Goal: Information Seeking & Learning: Learn about a topic

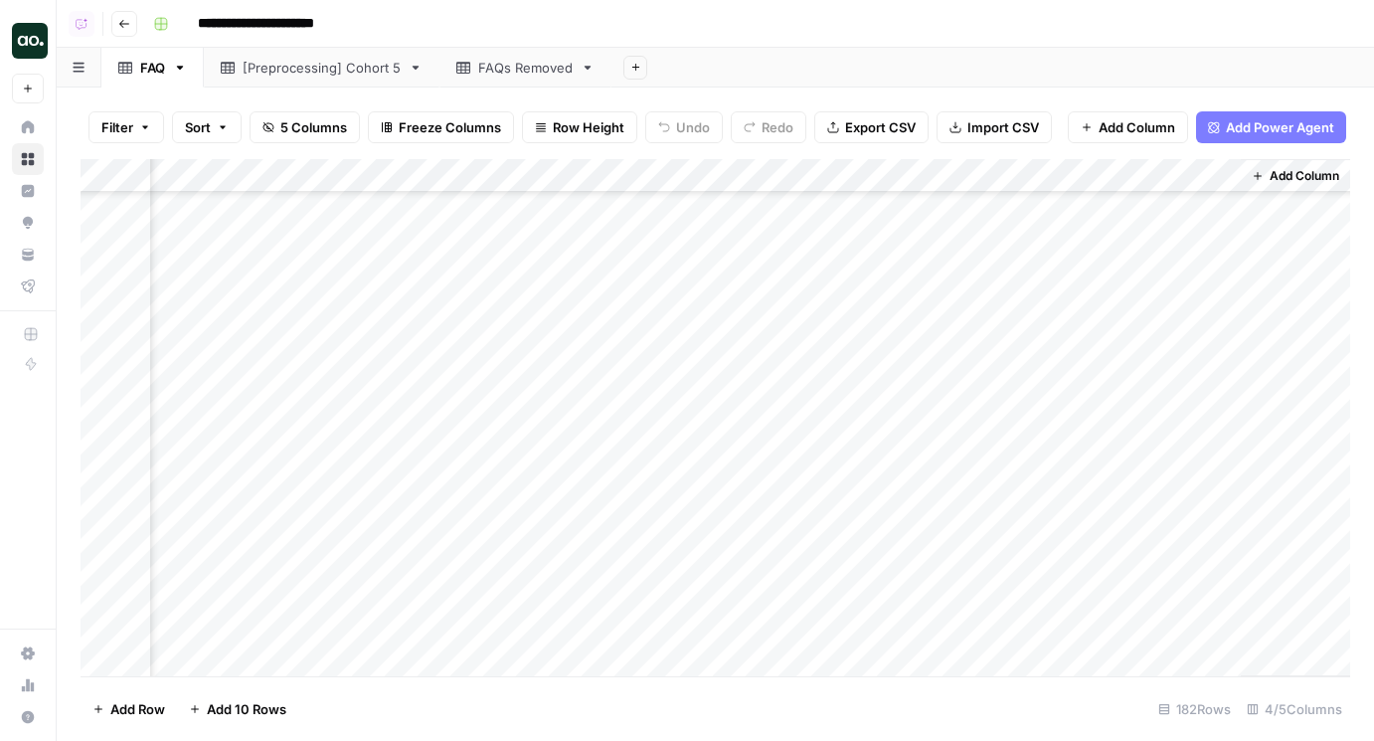
scroll to position [4872, 0]
click at [502, 407] on div "Add Column" at bounding box center [715, 417] width 1269 height 517
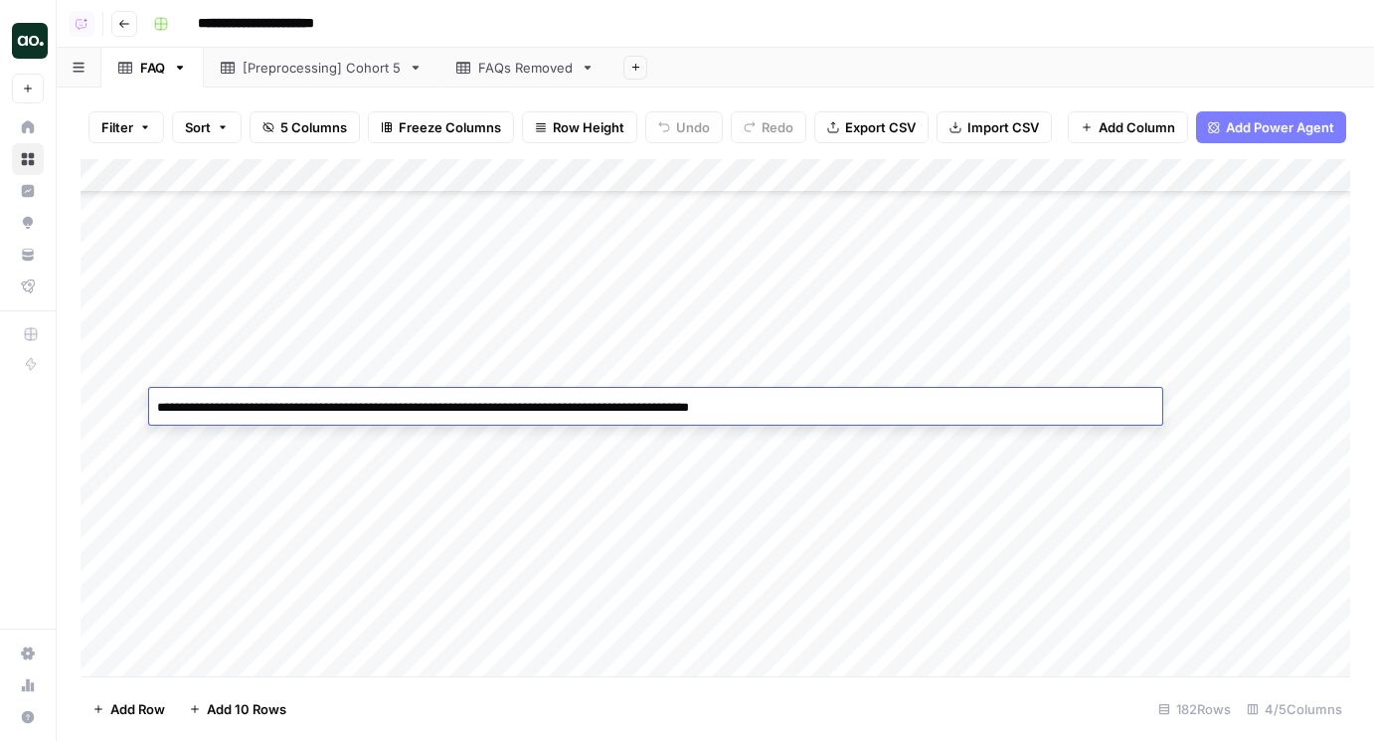
click at [494, 446] on div "Add Column" at bounding box center [715, 417] width 1269 height 517
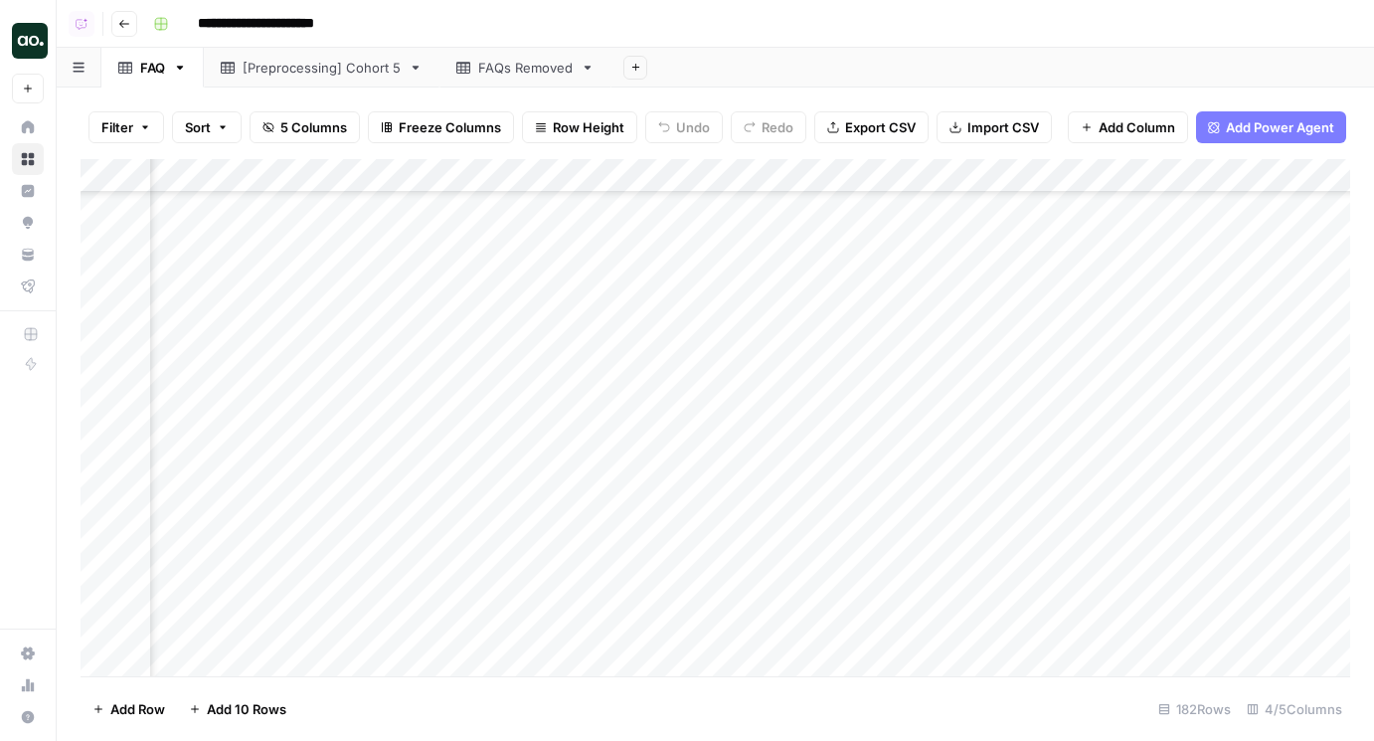
scroll to position [4872, 235]
click at [963, 430] on div "Add Column" at bounding box center [715, 417] width 1269 height 517
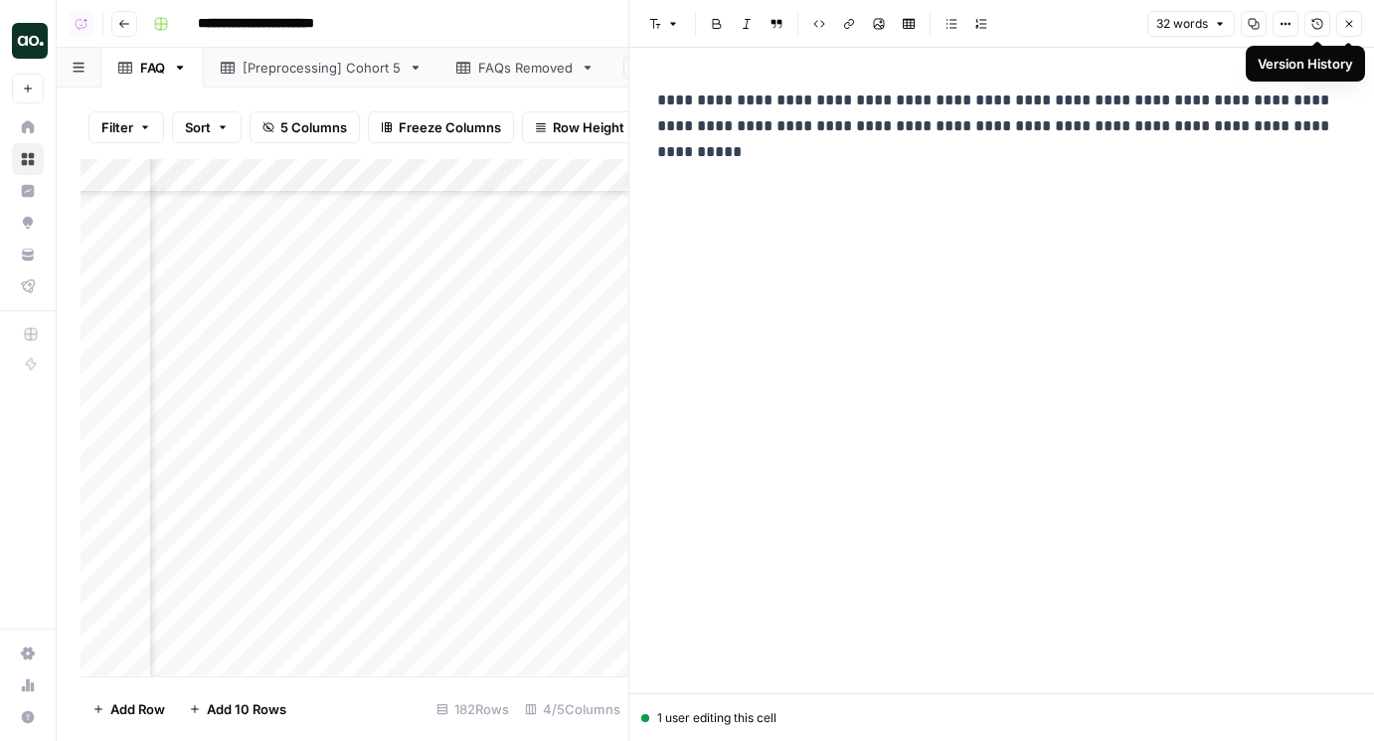
click at [1351, 21] on icon "button" at bounding box center [1349, 24] width 7 height 7
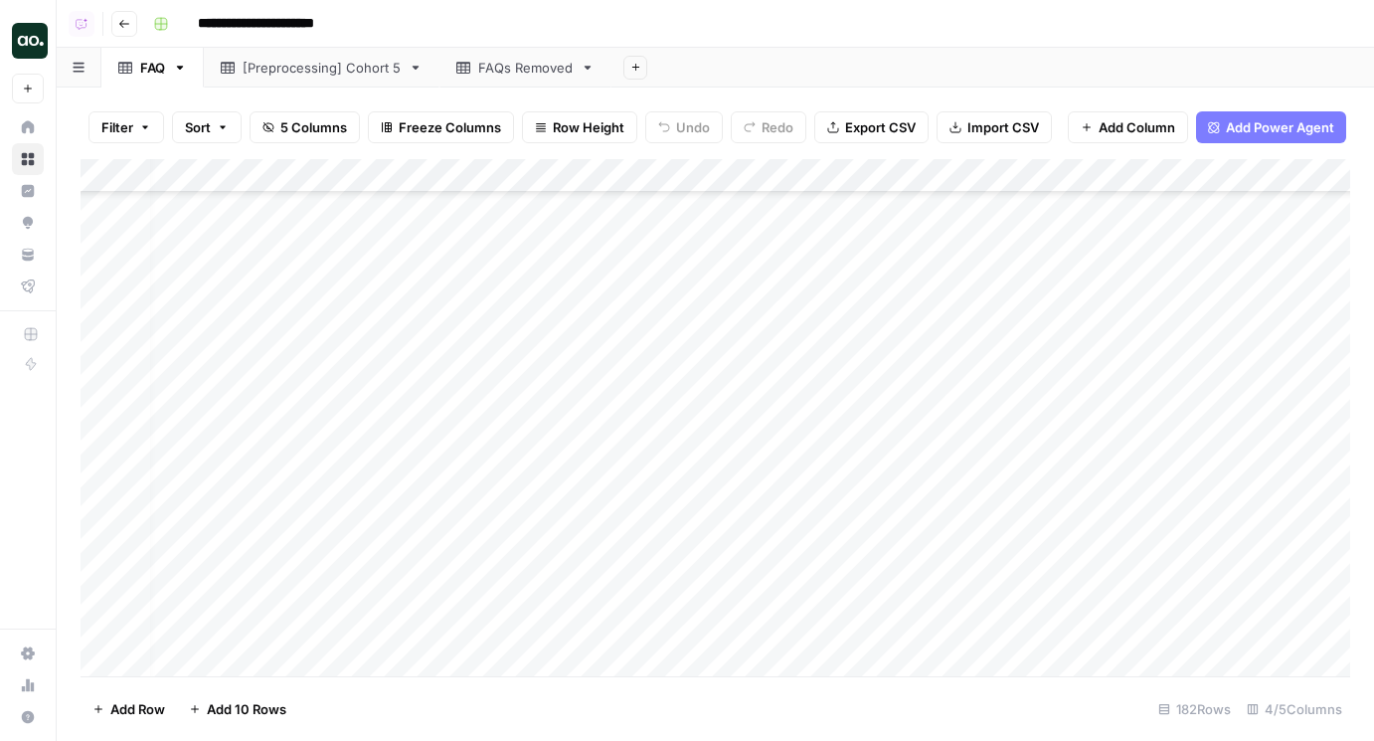
scroll to position [5435, 0]
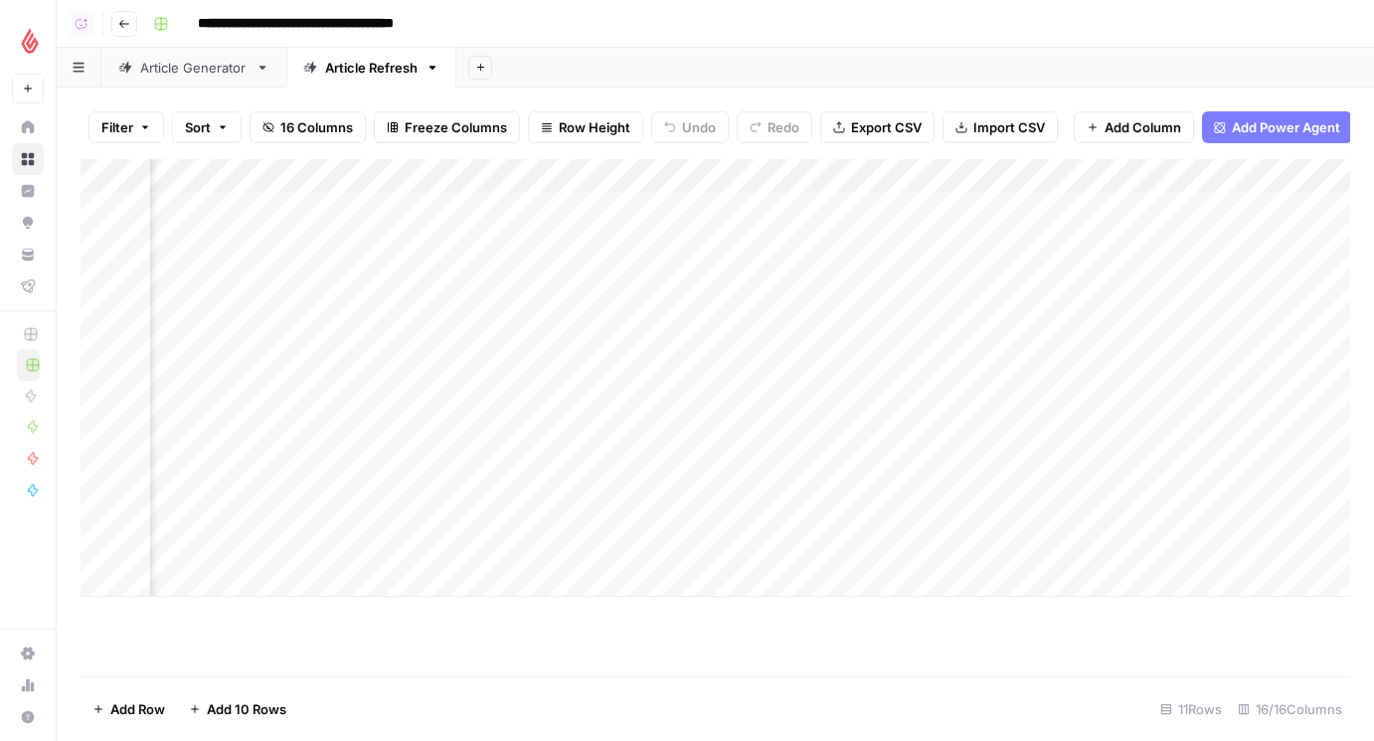
scroll to position [0, 1598]
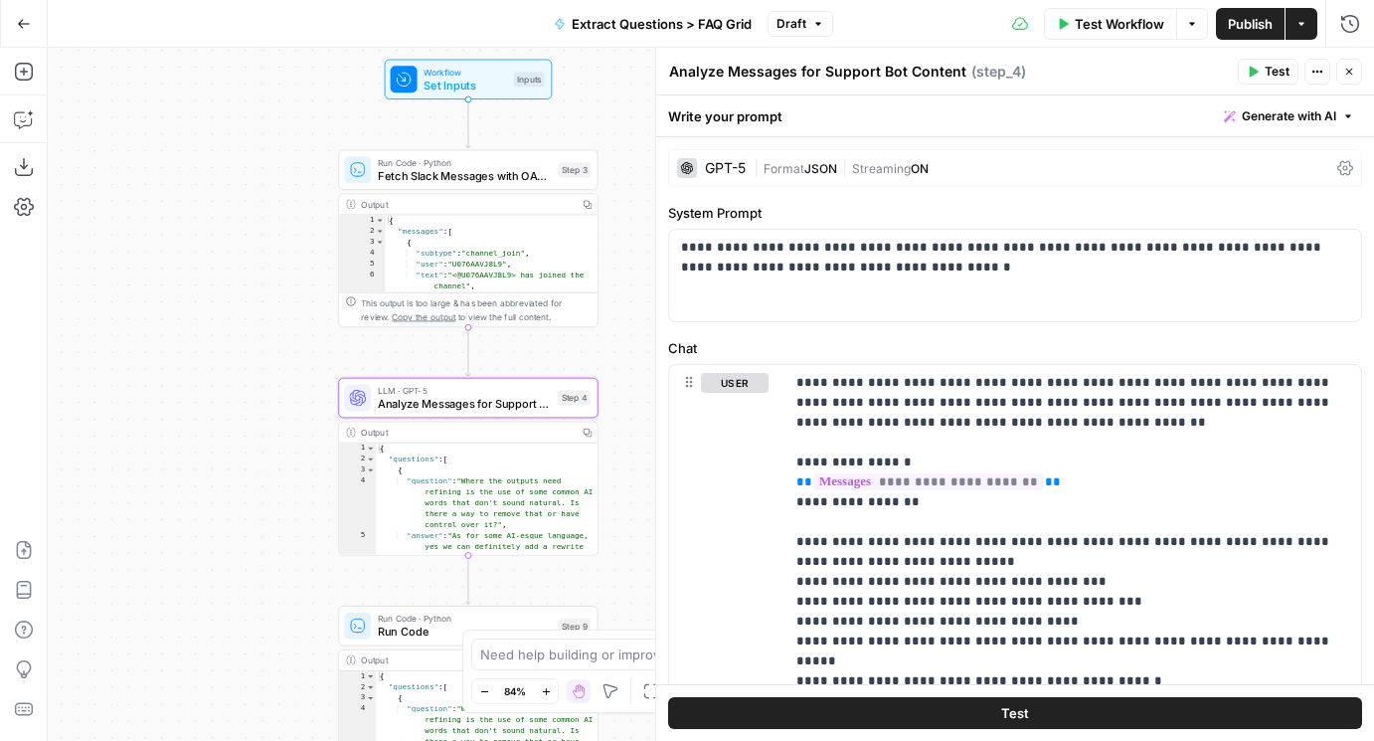
scroll to position [219, 0]
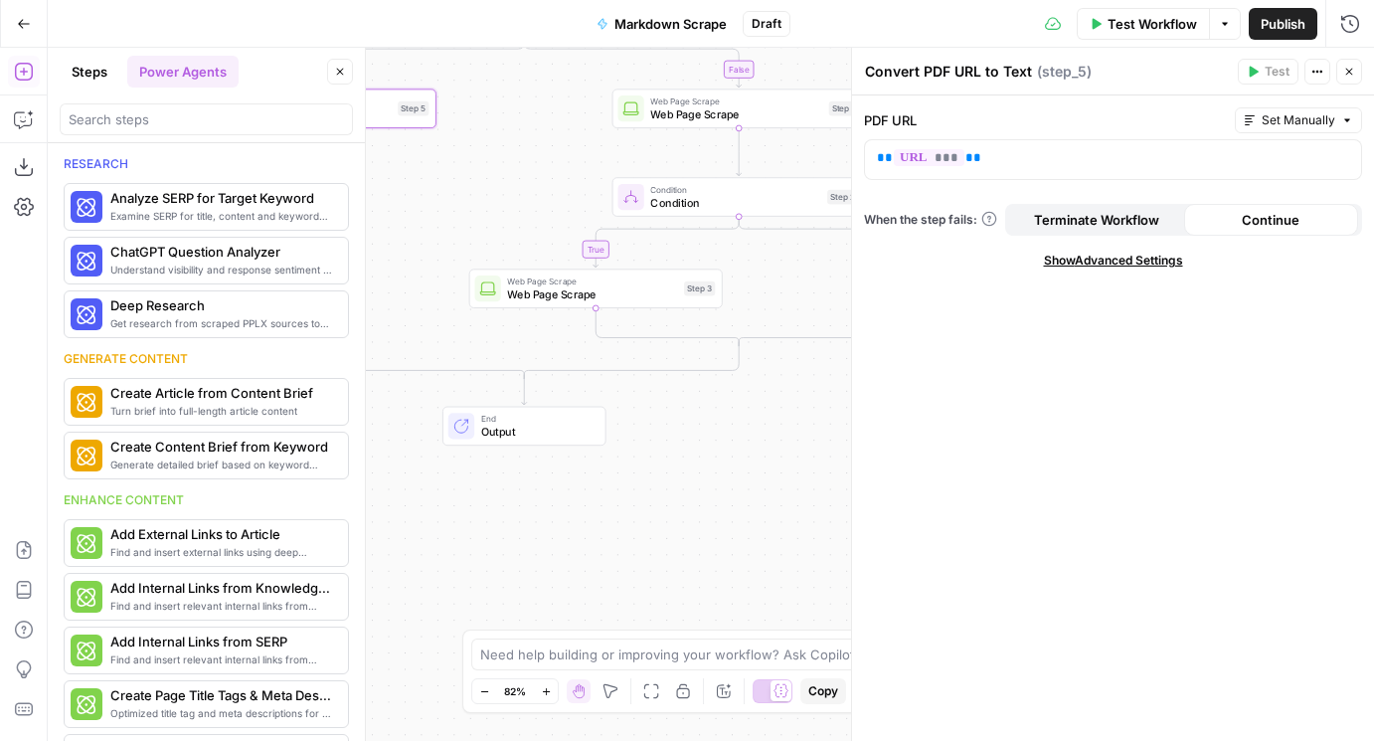
scroll to position [1028, 0]
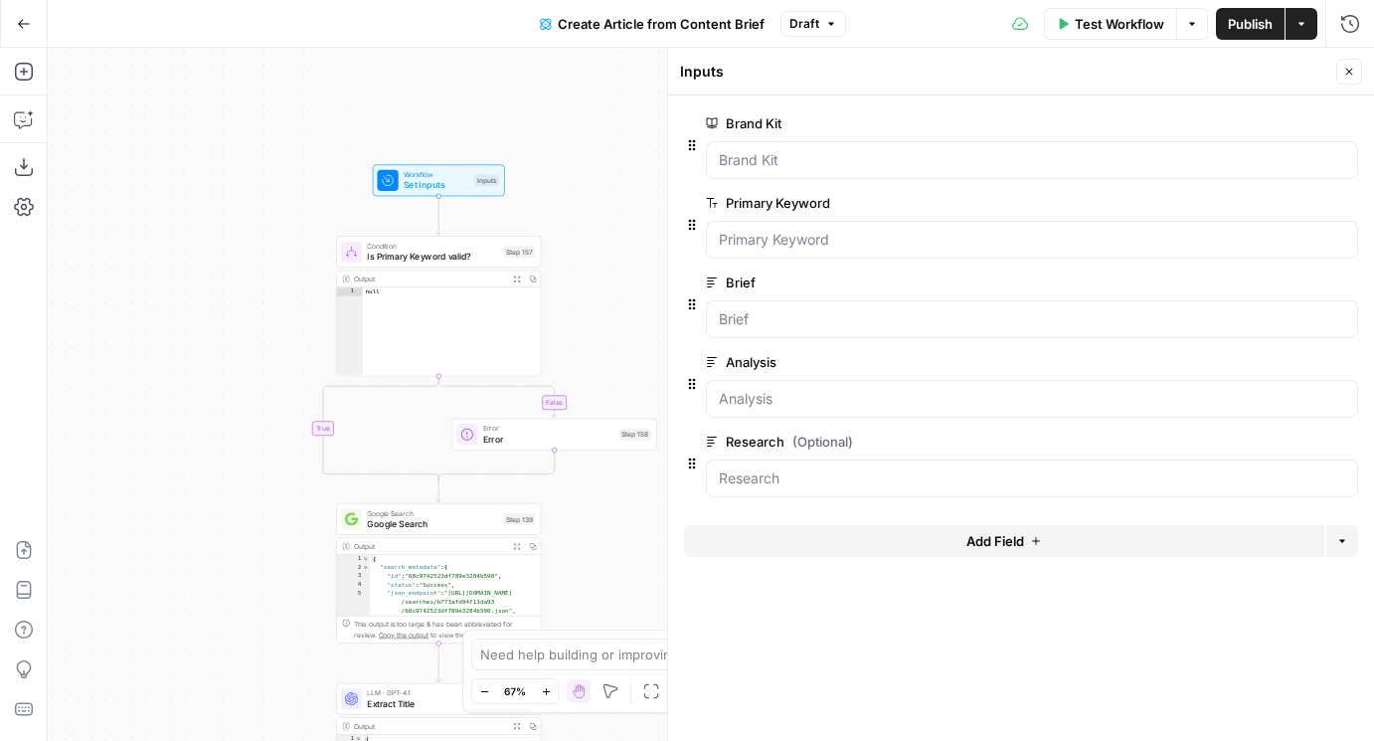
click at [19, 34] on button "Go Back" at bounding box center [24, 24] width 36 height 36
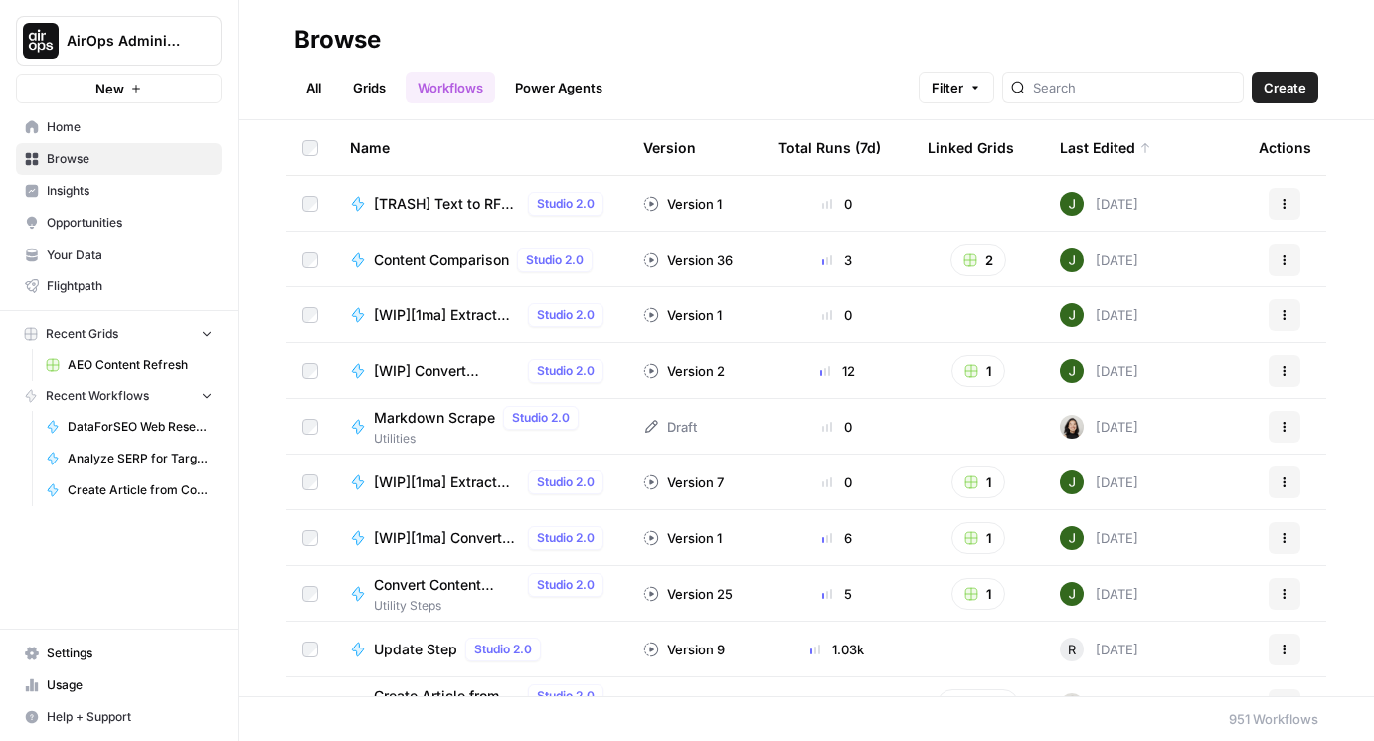
click at [82, 249] on span "Your Data" at bounding box center [130, 255] width 166 height 18
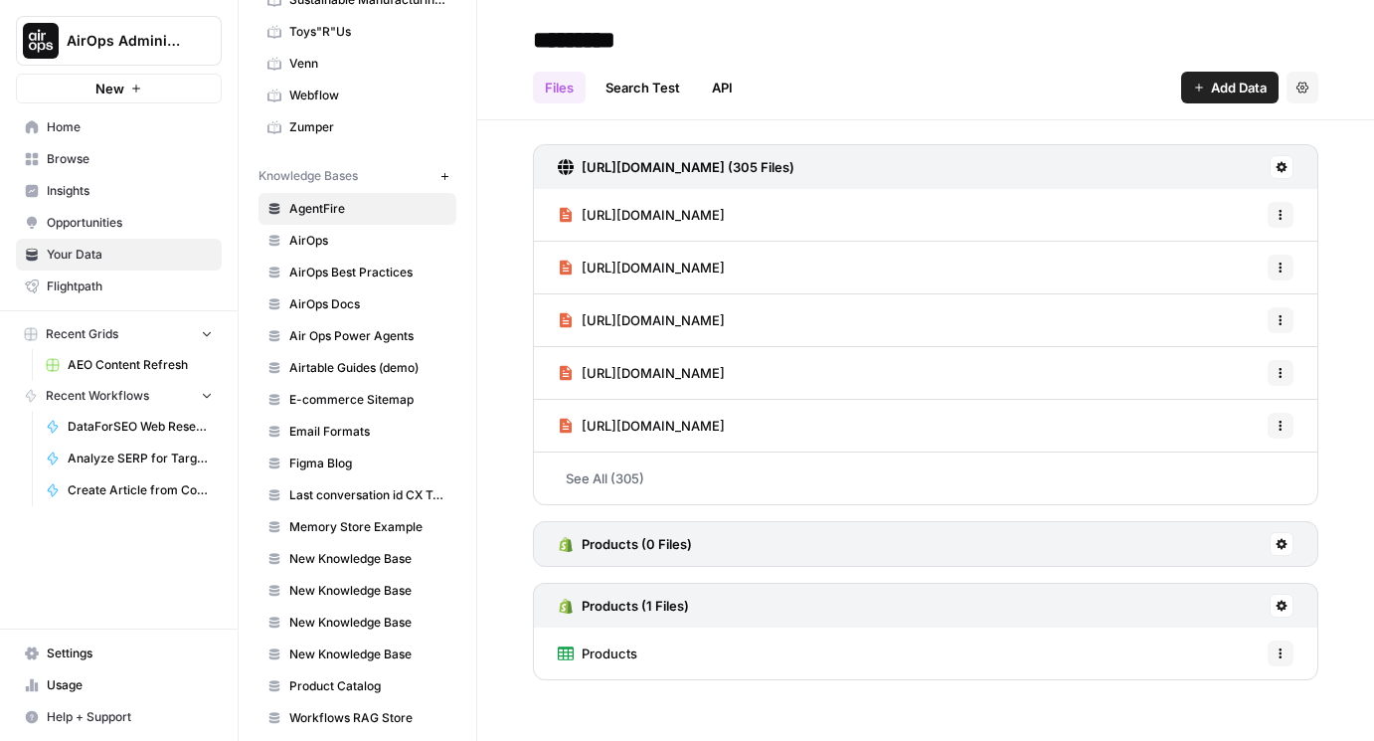
scroll to position [743, 0]
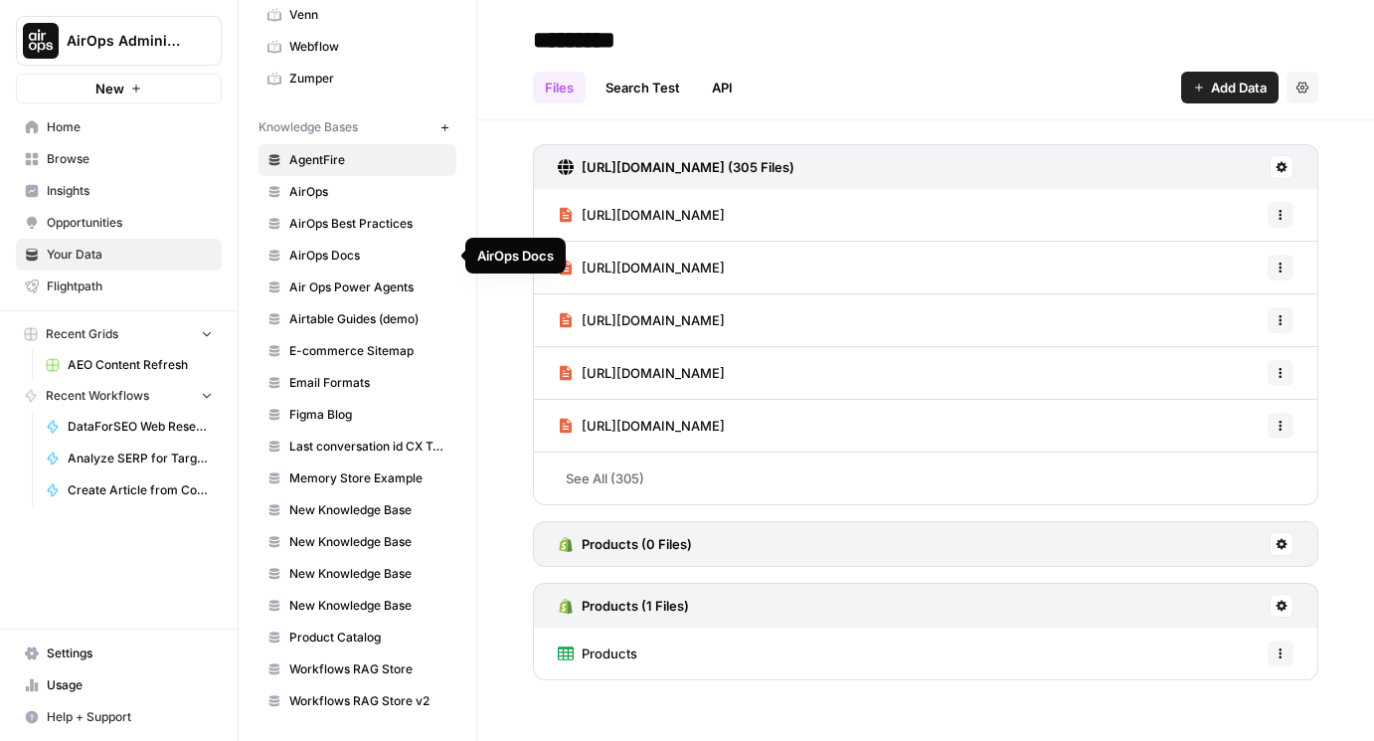
click at [338, 249] on span "AirOps Docs" at bounding box center [368, 256] width 158 height 18
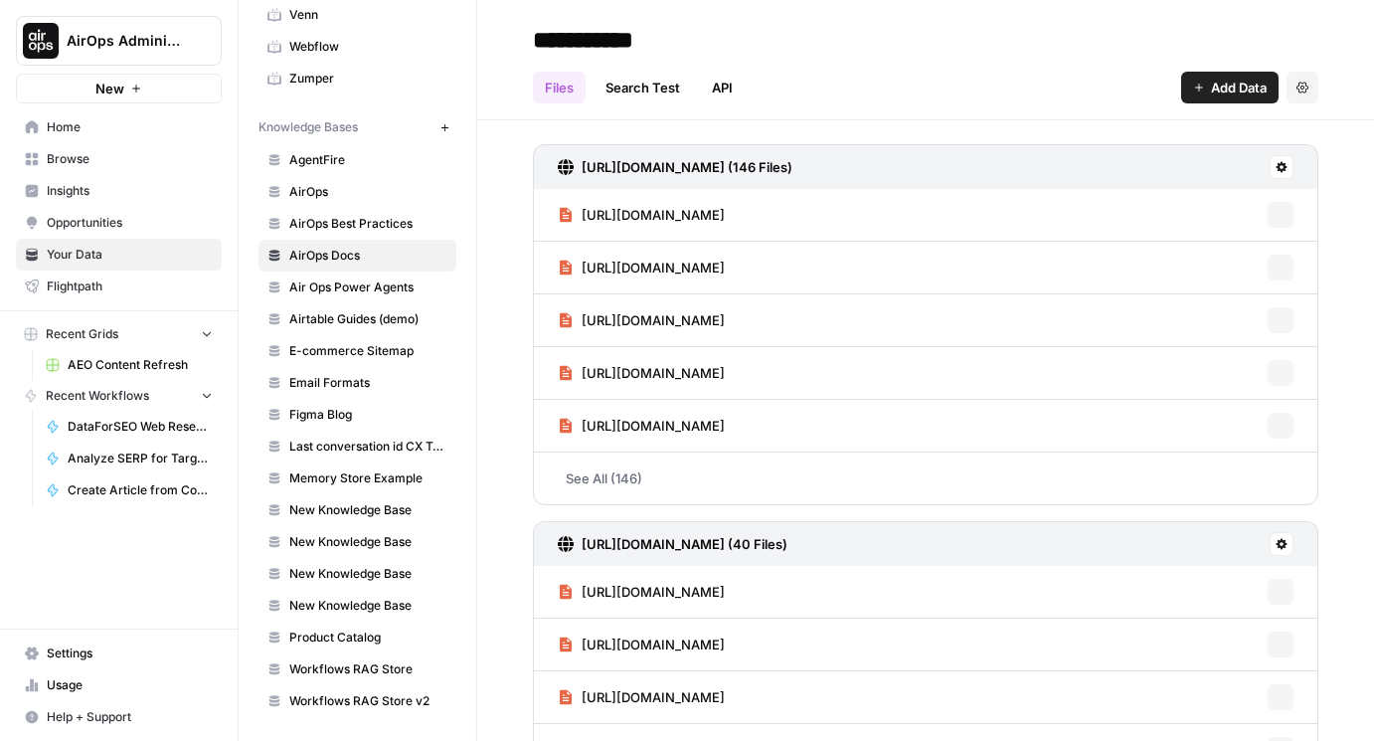
click at [714, 85] on link "API" at bounding box center [722, 88] width 45 height 32
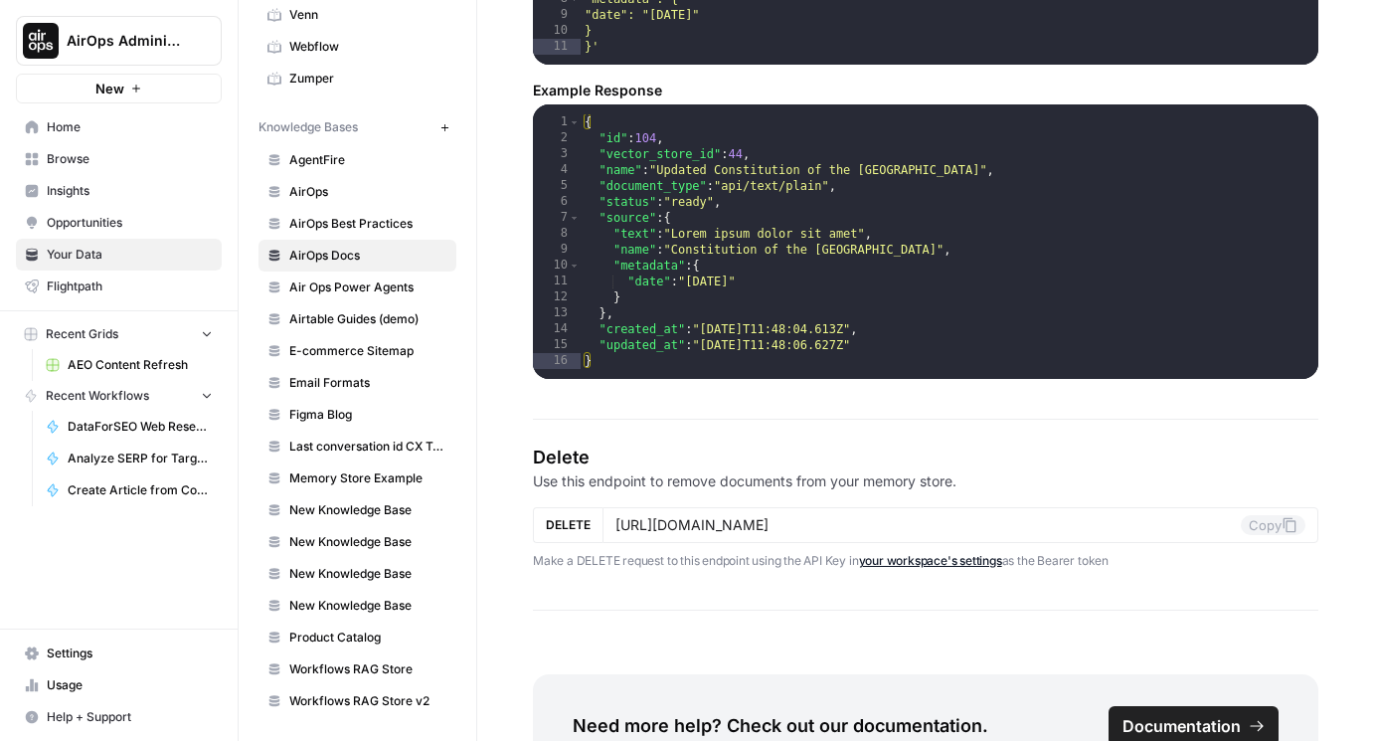
scroll to position [3375, 0]
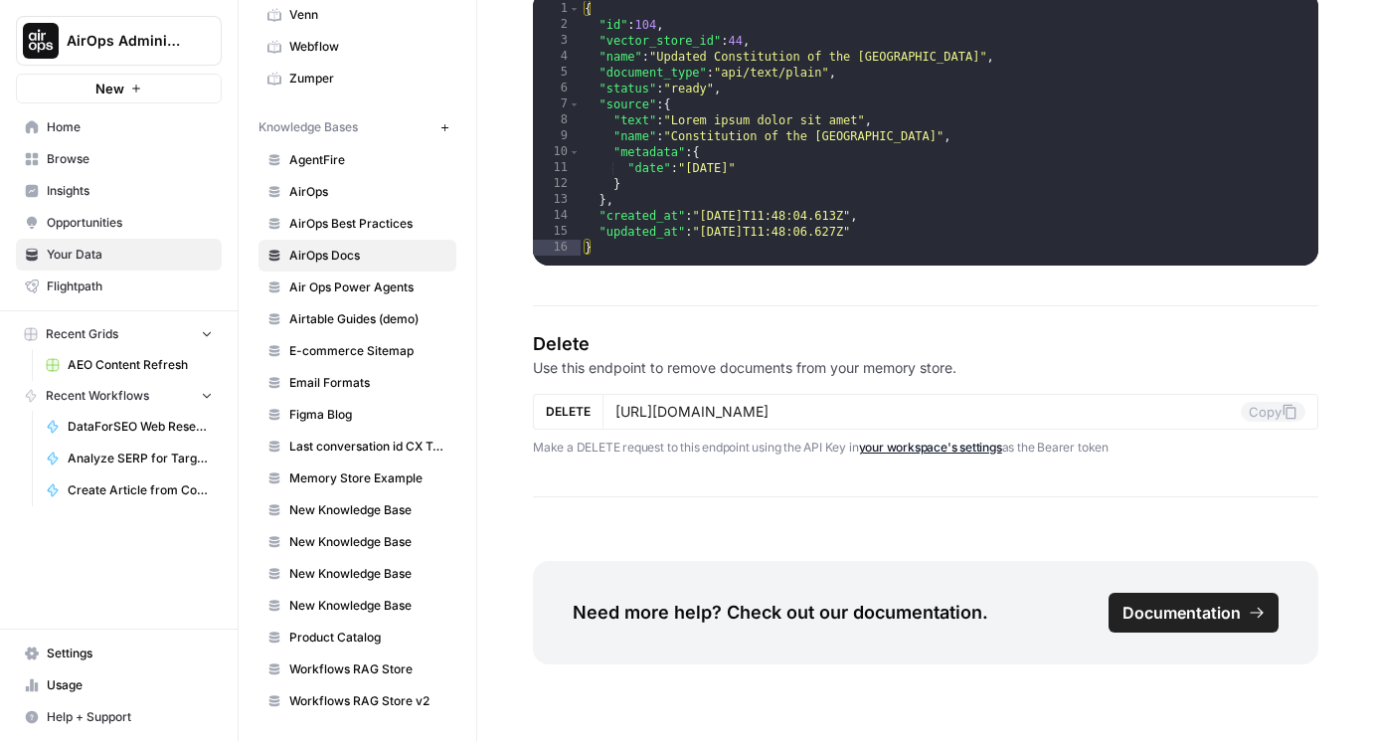
click at [1170, 614] on span "Documentation" at bounding box center [1181, 612] width 118 height 24
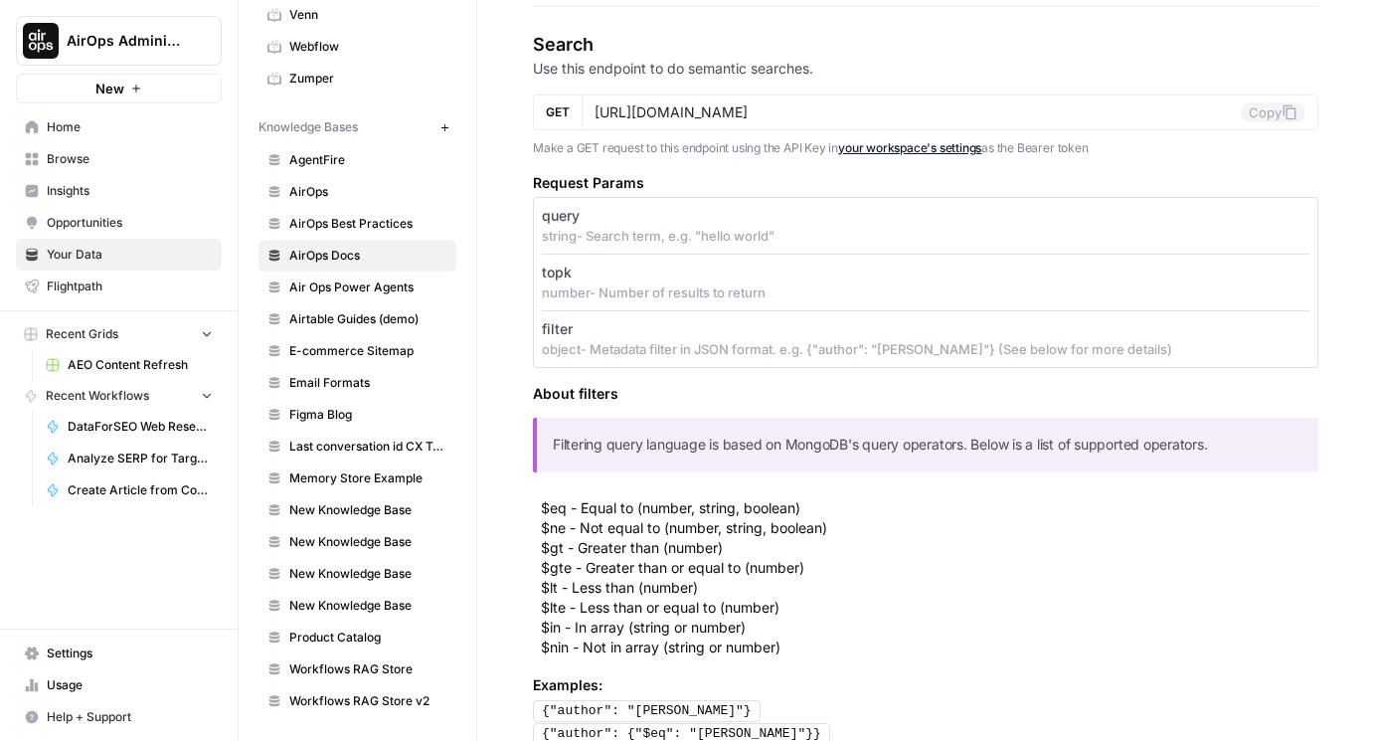
scroll to position [639, 0]
